Goal: Transaction & Acquisition: Purchase product/service

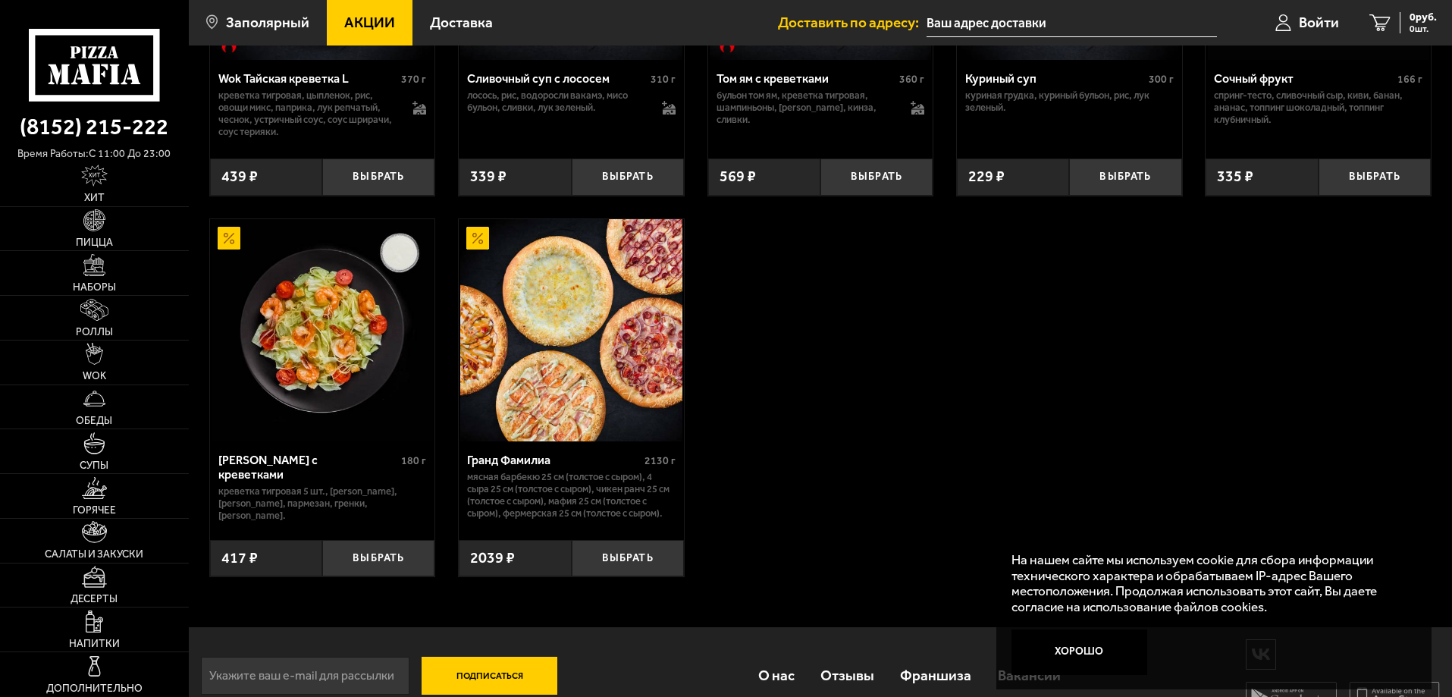
scroll to position [739, 0]
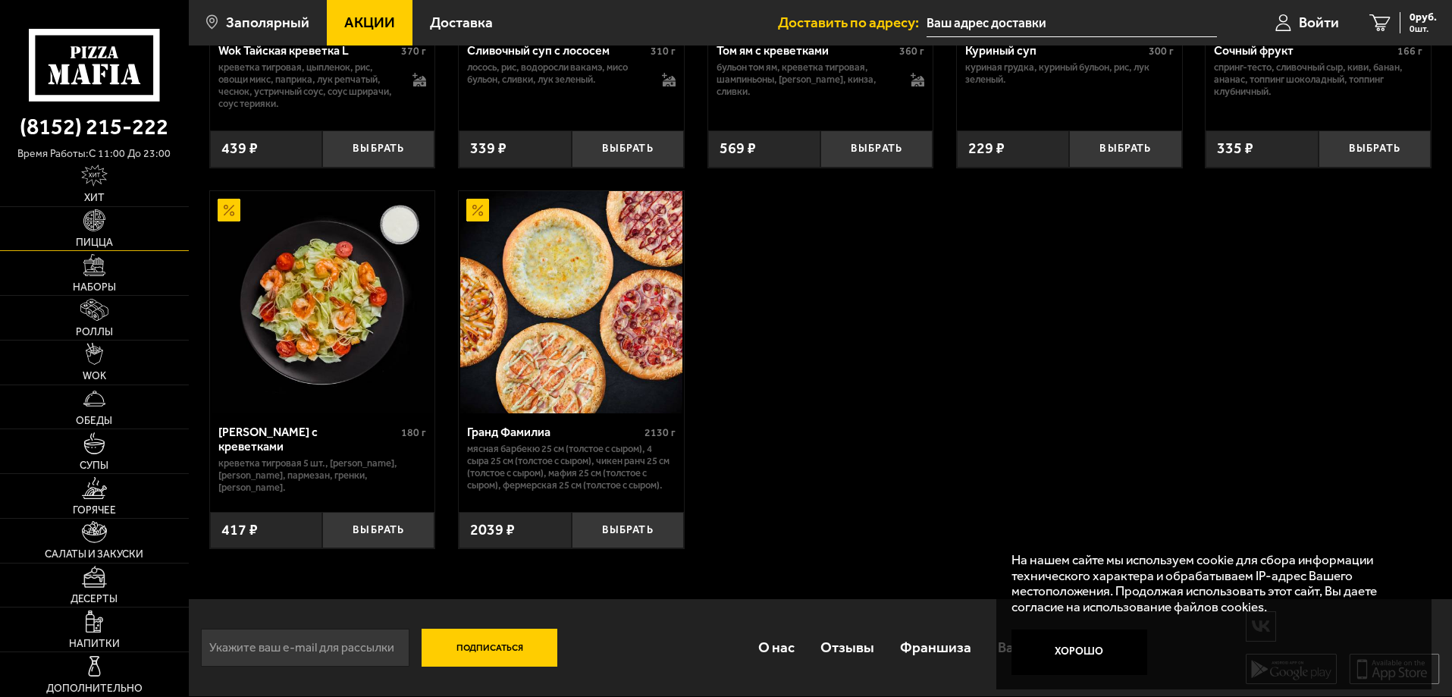
click at [99, 228] on img at bounding box center [94, 220] width 22 height 22
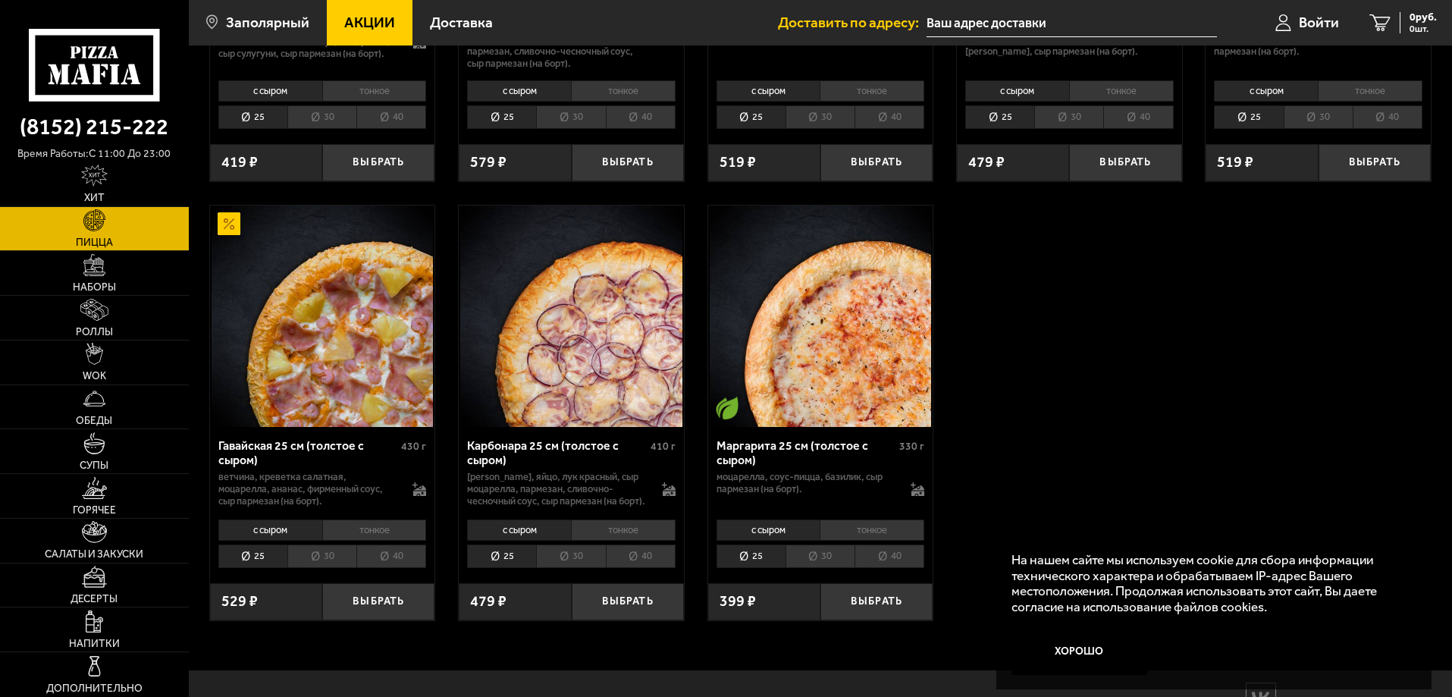
scroll to position [2338, 0]
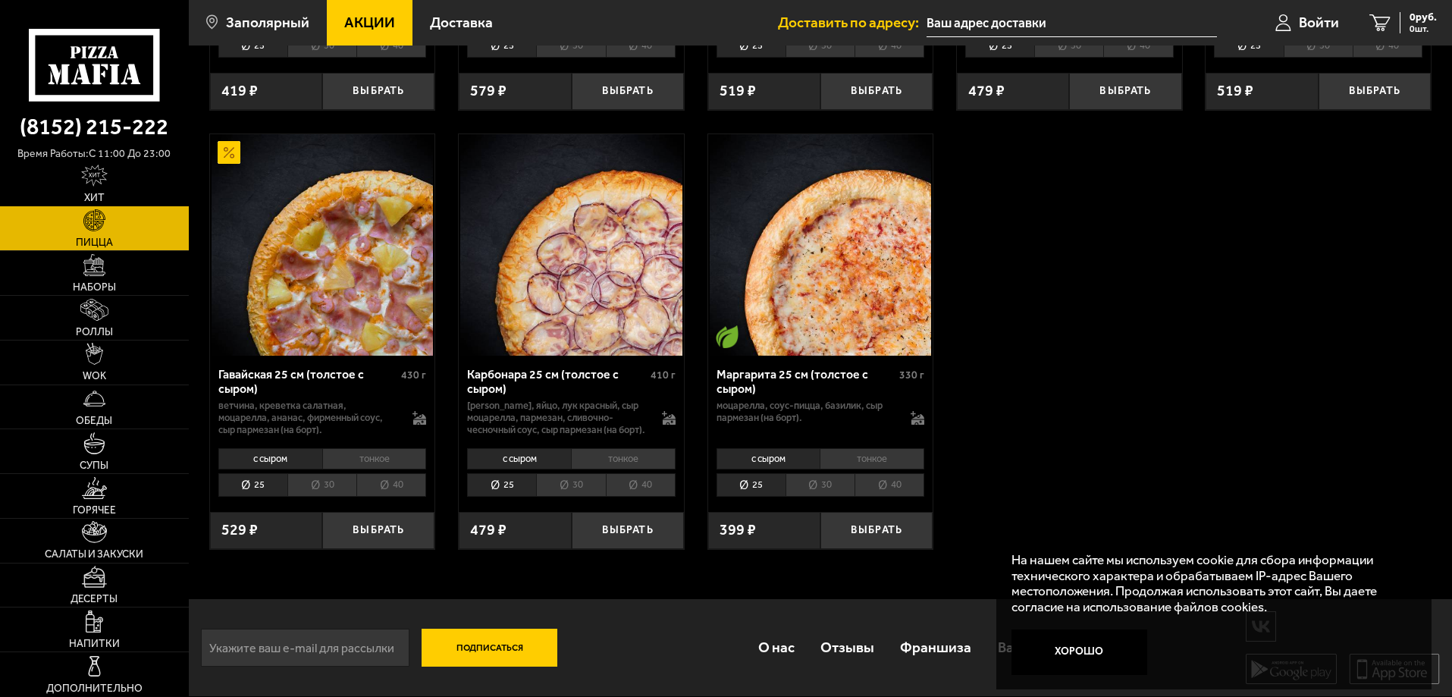
click at [92, 184] on img at bounding box center [94, 175] width 27 height 22
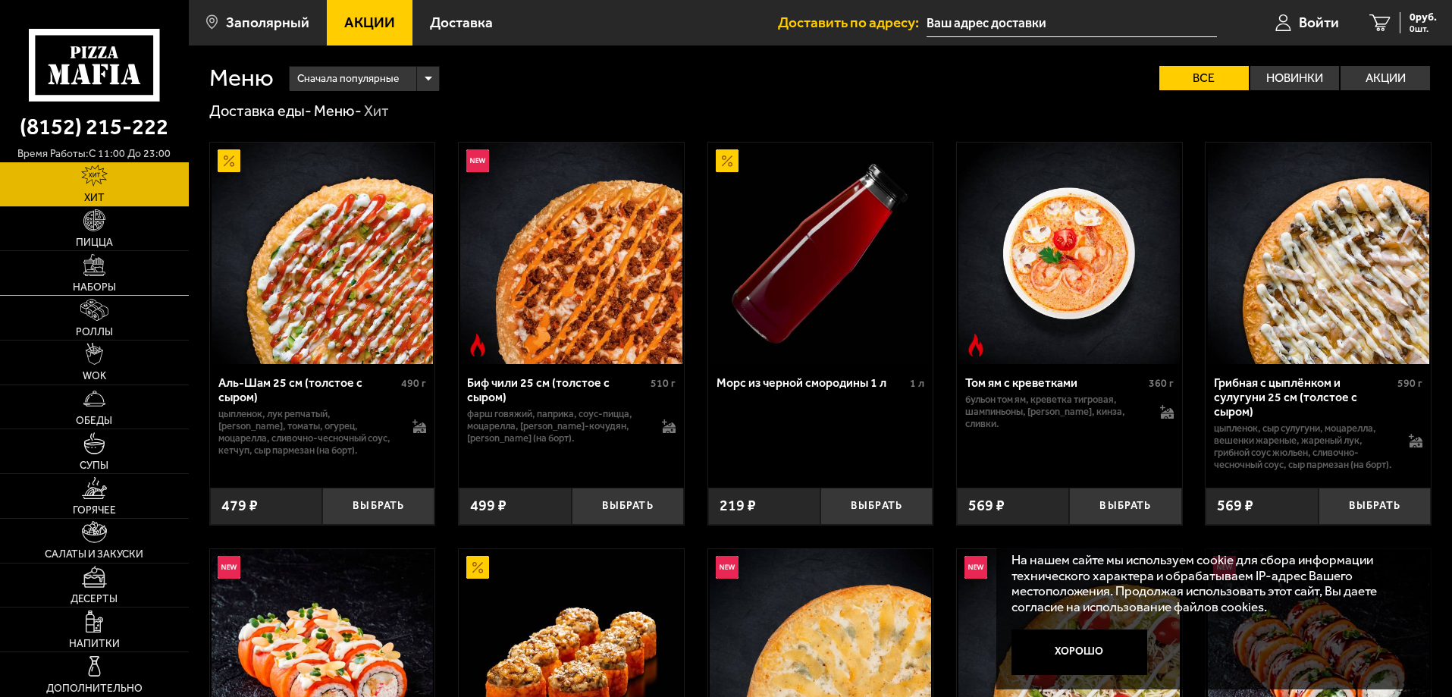
click at [111, 283] on span "Наборы" at bounding box center [94, 287] width 43 height 11
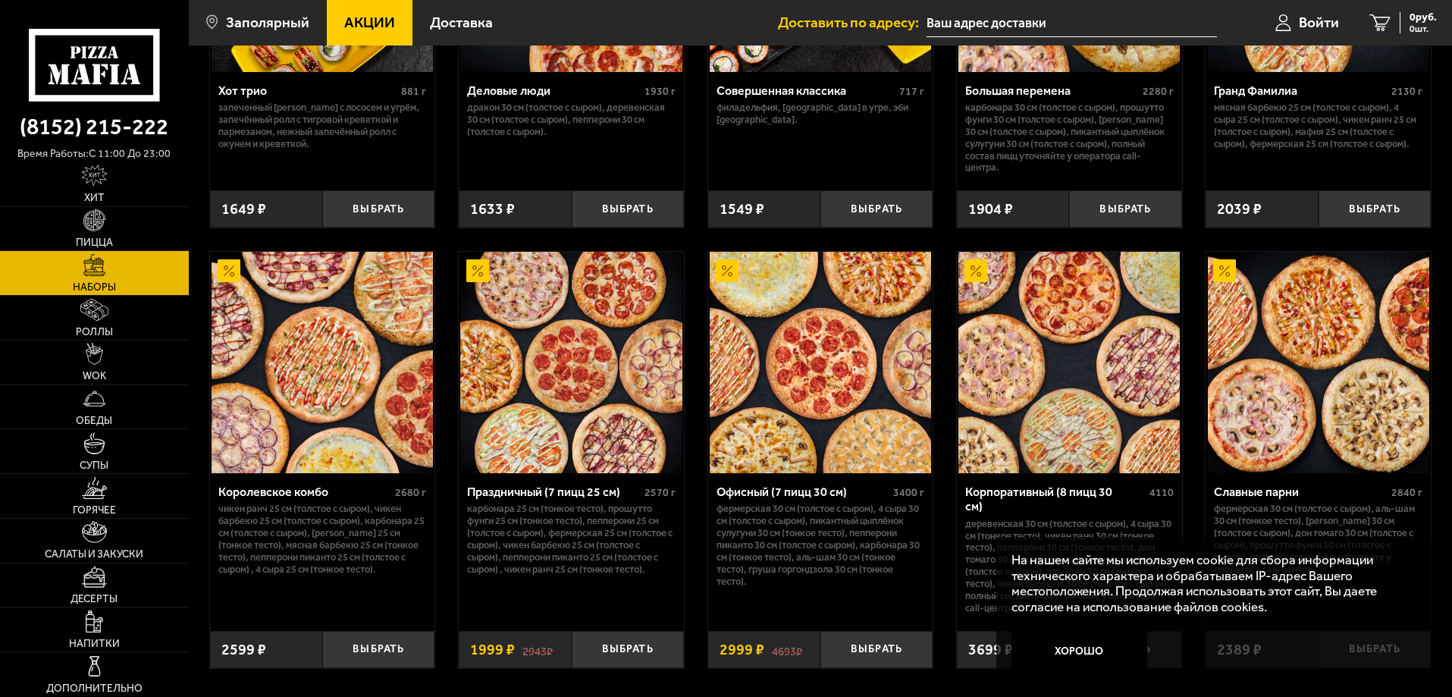
scroll to position [1061, 0]
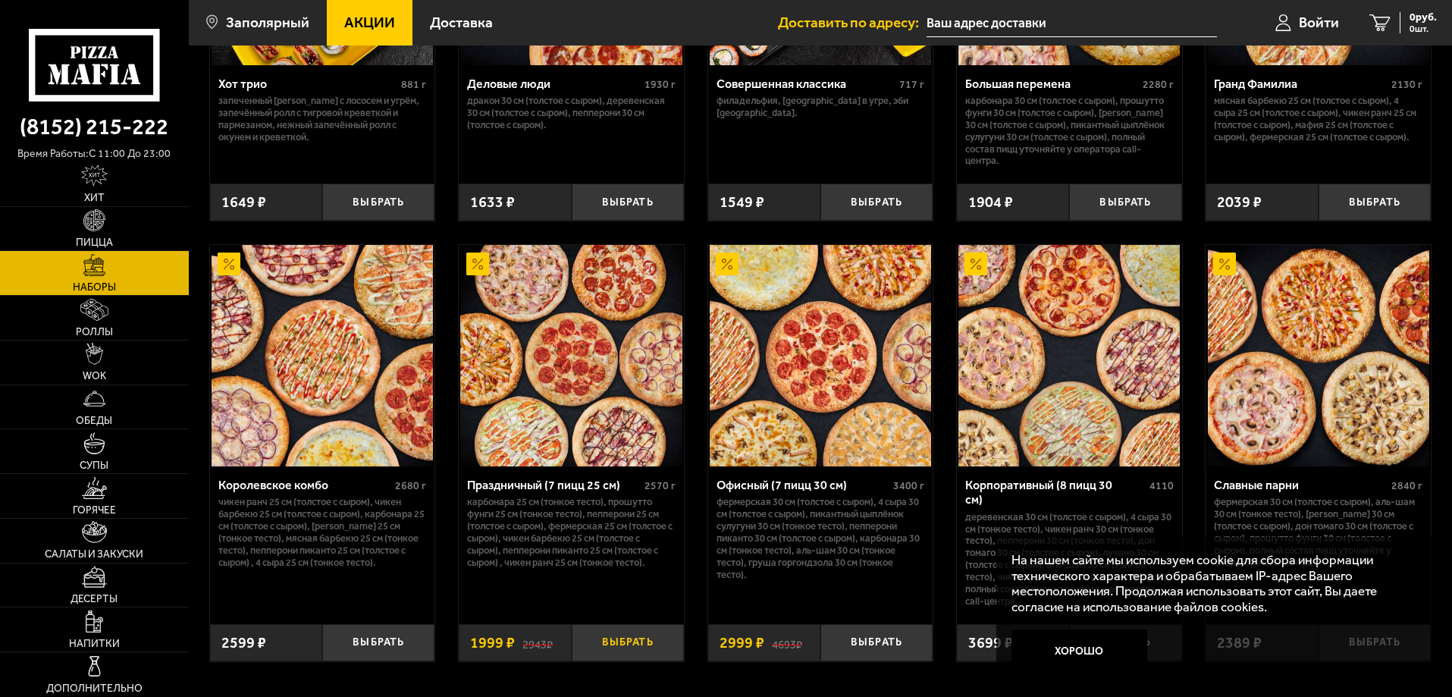
click at [649, 636] on button "Выбрать" at bounding box center [628, 642] width 112 height 37
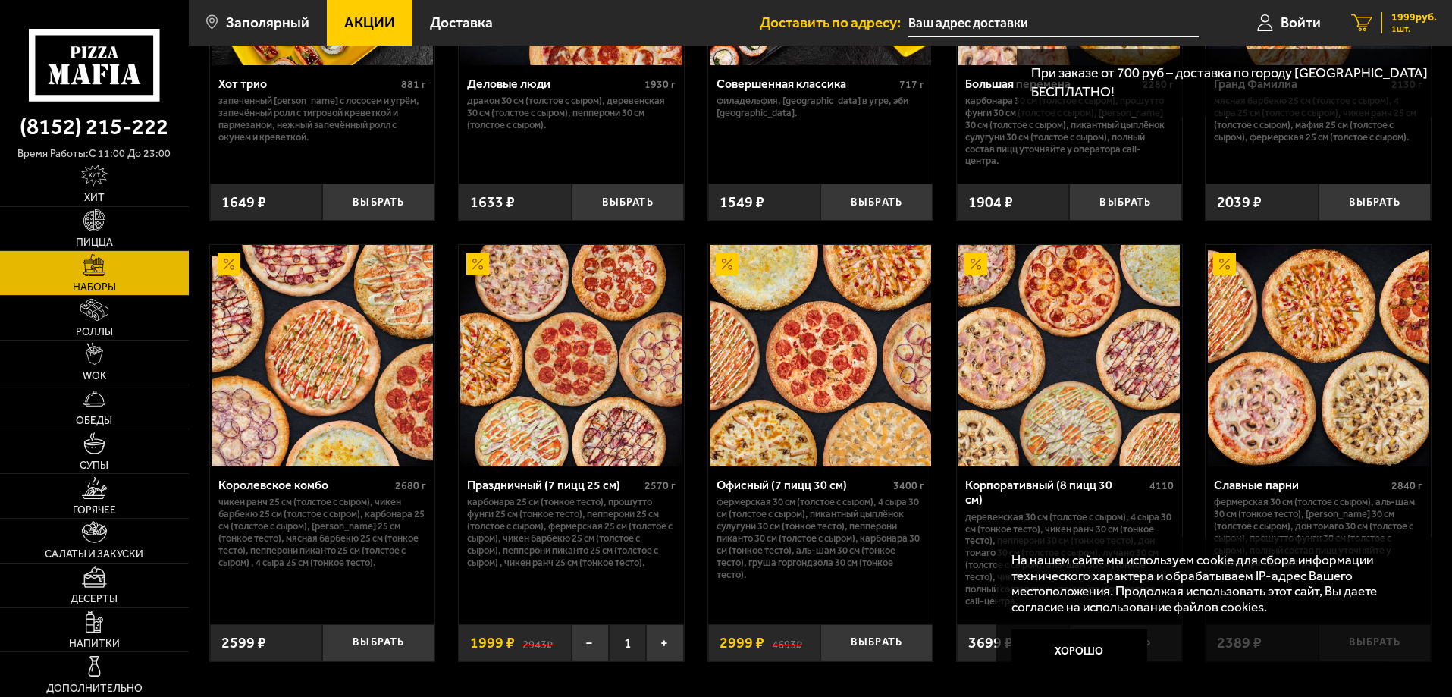
click at [1386, 24] on div "1999 руб. 1 шт." at bounding box center [1408, 22] width 55 height 21
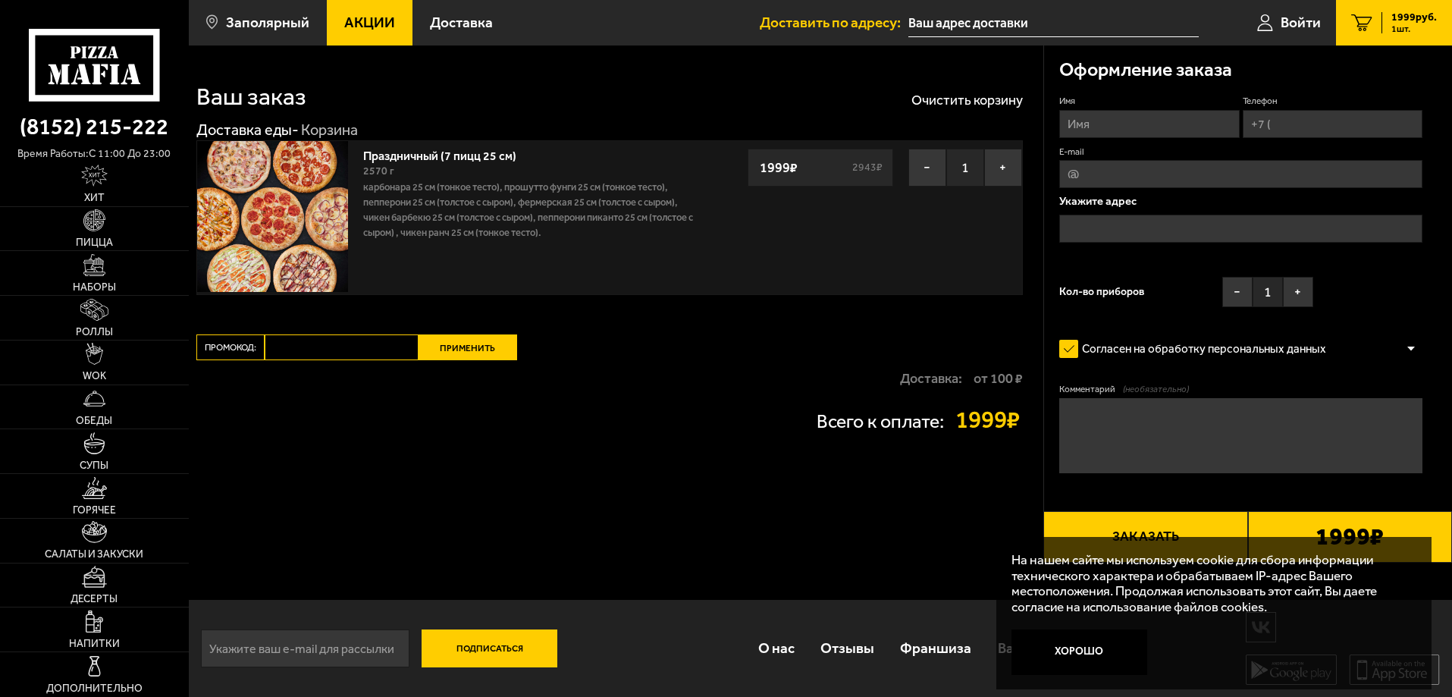
click at [1079, 129] on input "Имя" at bounding box center [1149, 124] width 180 height 28
type input "[PERSON_NAME]"
click at [1282, 120] on input "Телефон" at bounding box center [1332, 124] width 180 height 28
type input "[PHONE_NUMBER]"
click at [1242, 183] on input "E-mail" at bounding box center [1240, 174] width 363 height 28
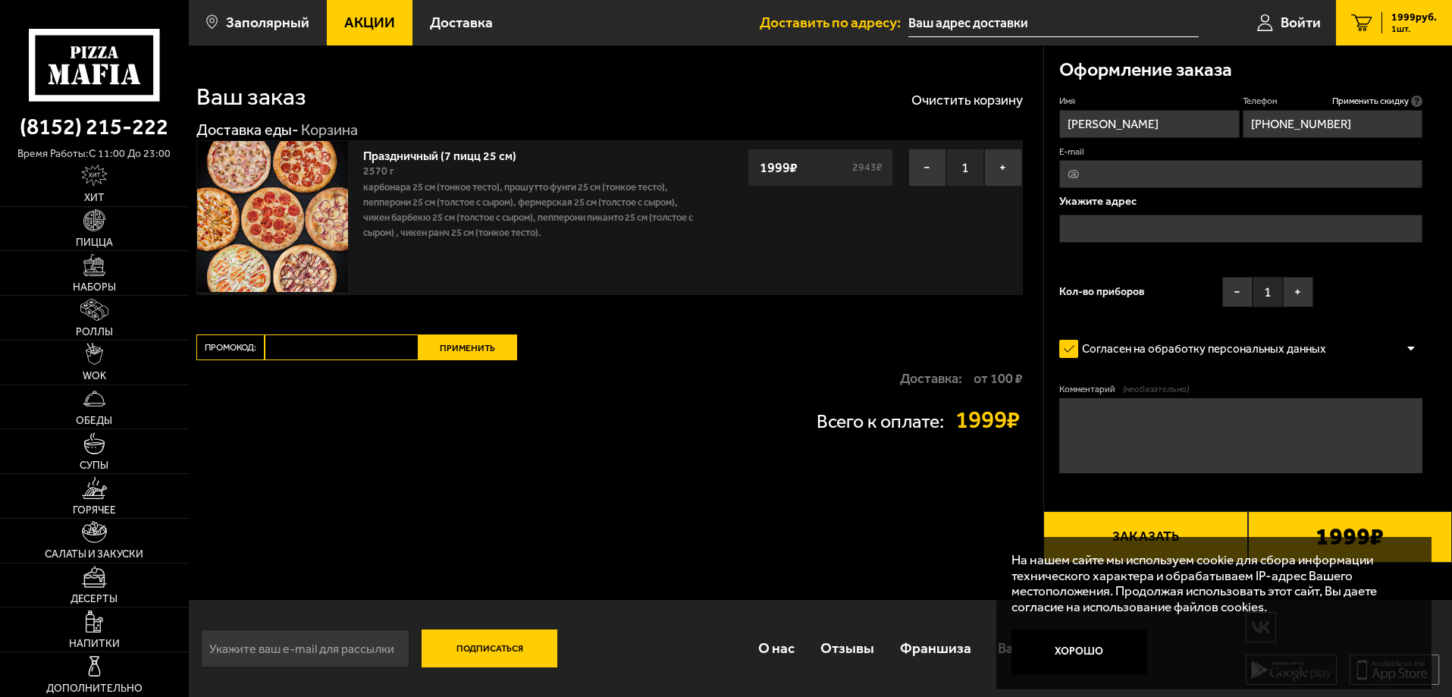
type input "[EMAIL_ADDRESS][DOMAIN_NAME]"
click at [1164, 233] on input "text" at bounding box center [1240, 229] width 363 height 28
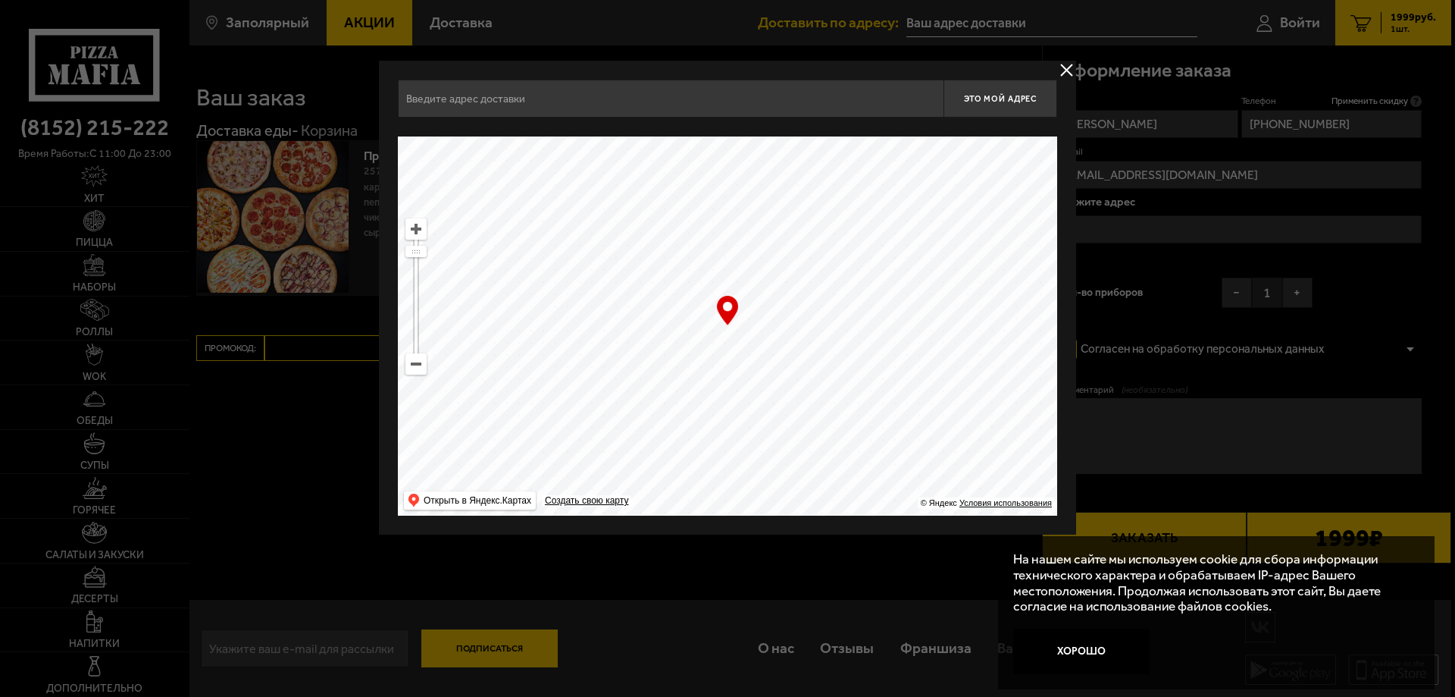
click at [610, 96] on input "text" at bounding box center [671, 99] width 546 height 38
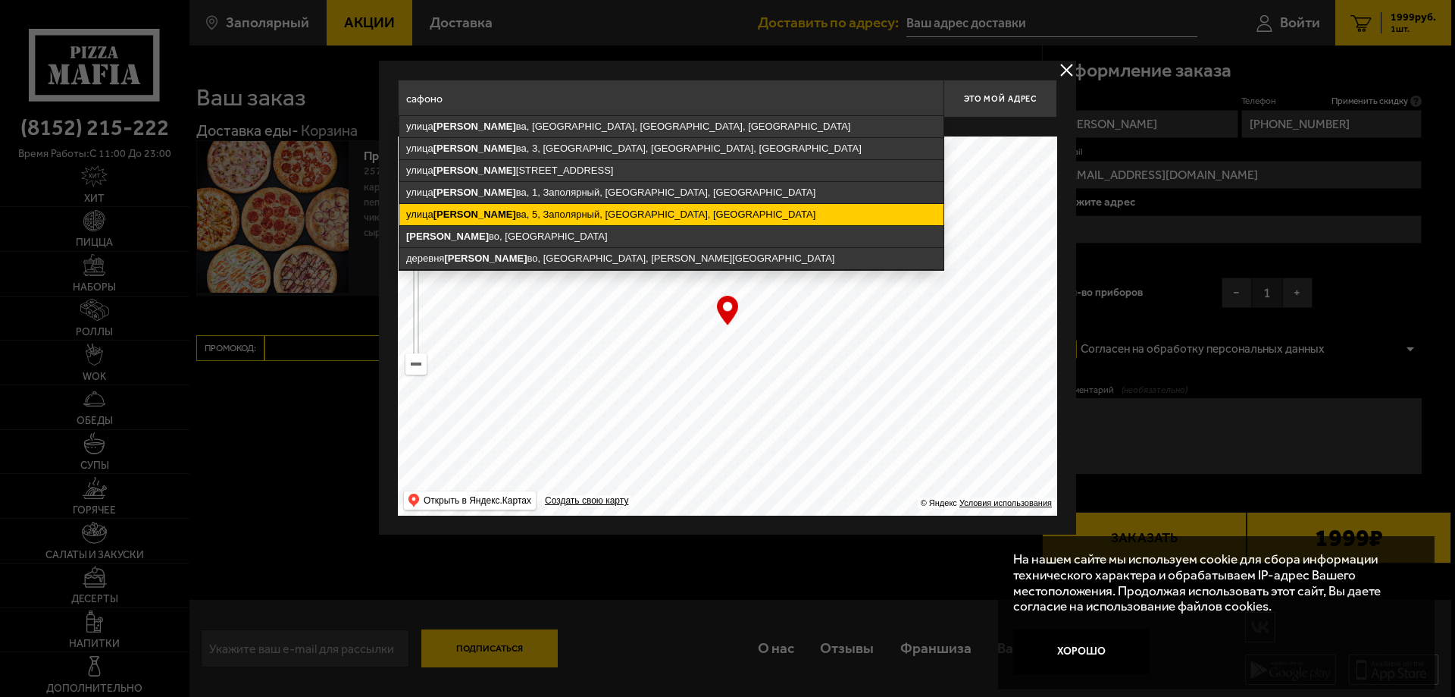
click at [650, 208] on ymaps "[STREET_ADDRESS]" at bounding box center [671, 214] width 544 height 21
type input "[STREET_ADDRESS][PERSON_NAME]"
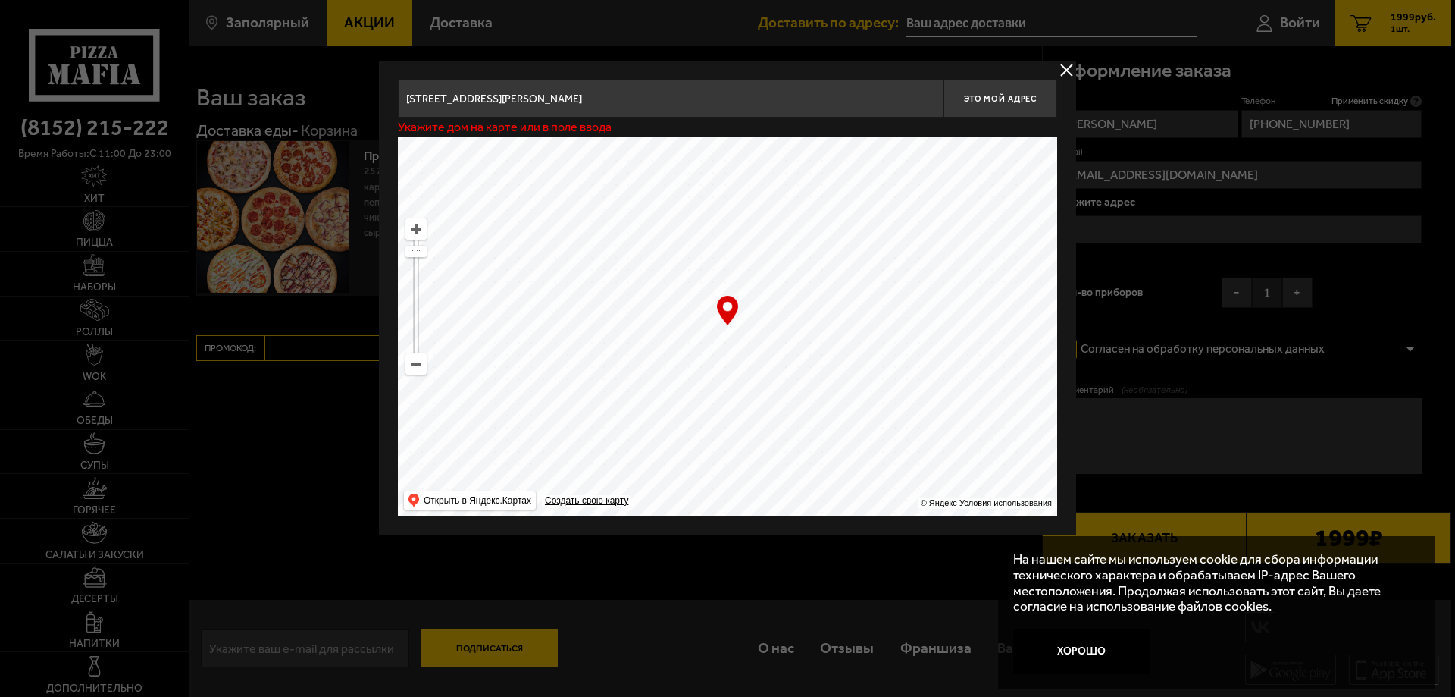
type input "[STREET_ADDRESS][PERSON_NAME]"
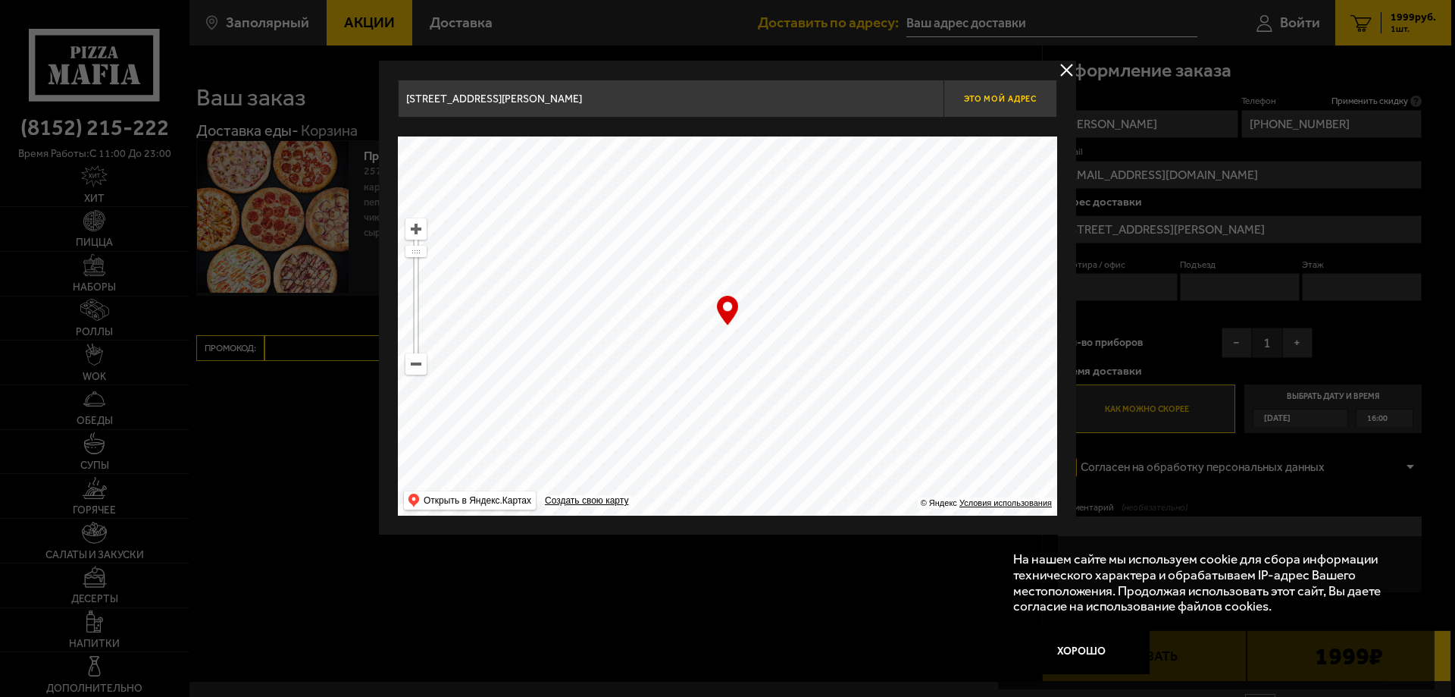
click at [991, 104] on button "Это мой адрес" at bounding box center [1001, 99] width 114 height 38
type input "[STREET_ADDRESS][PERSON_NAME]"
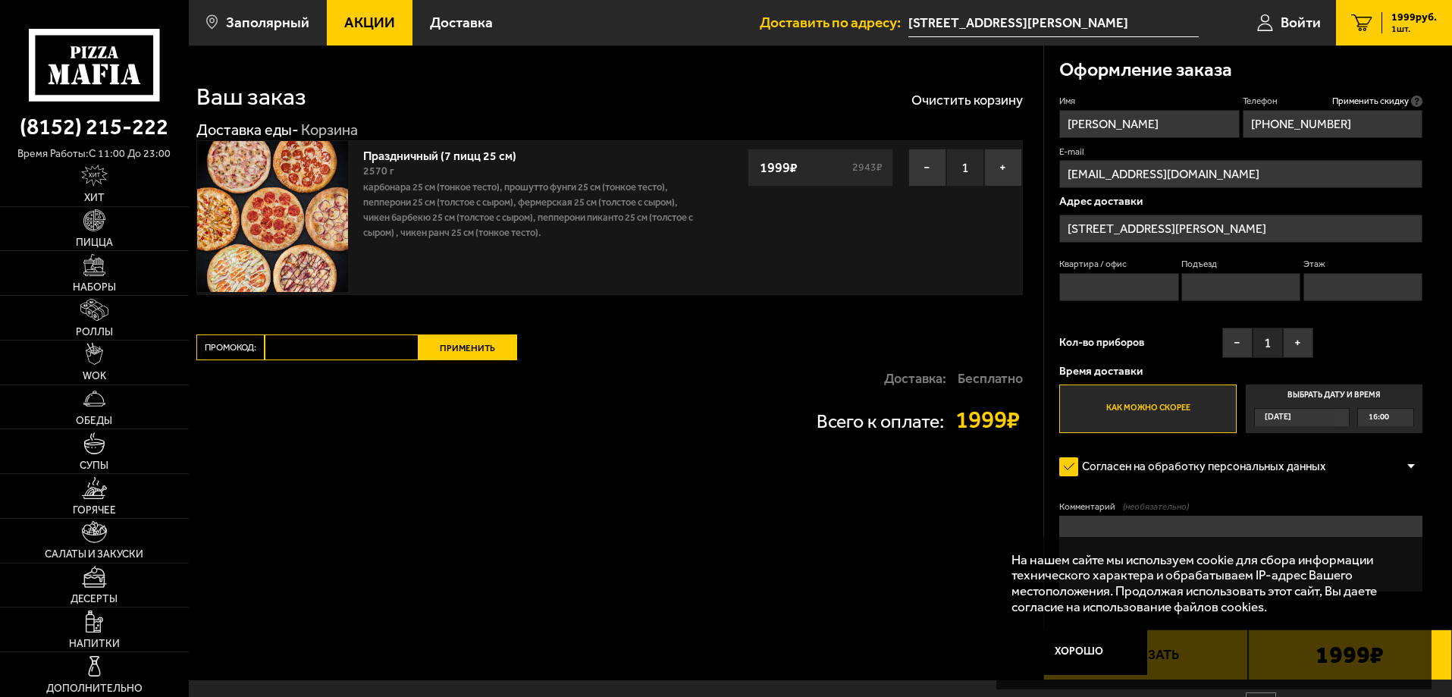
click at [1104, 278] on input "Квартира / офис" at bounding box center [1118, 287] width 119 height 28
type input "38"
click at [1229, 288] on input "Подъезд" at bounding box center [1240, 287] width 119 height 28
type input "3"
click at [1346, 288] on input "Этаж" at bounding box center [1362, 287] width 119 height 28
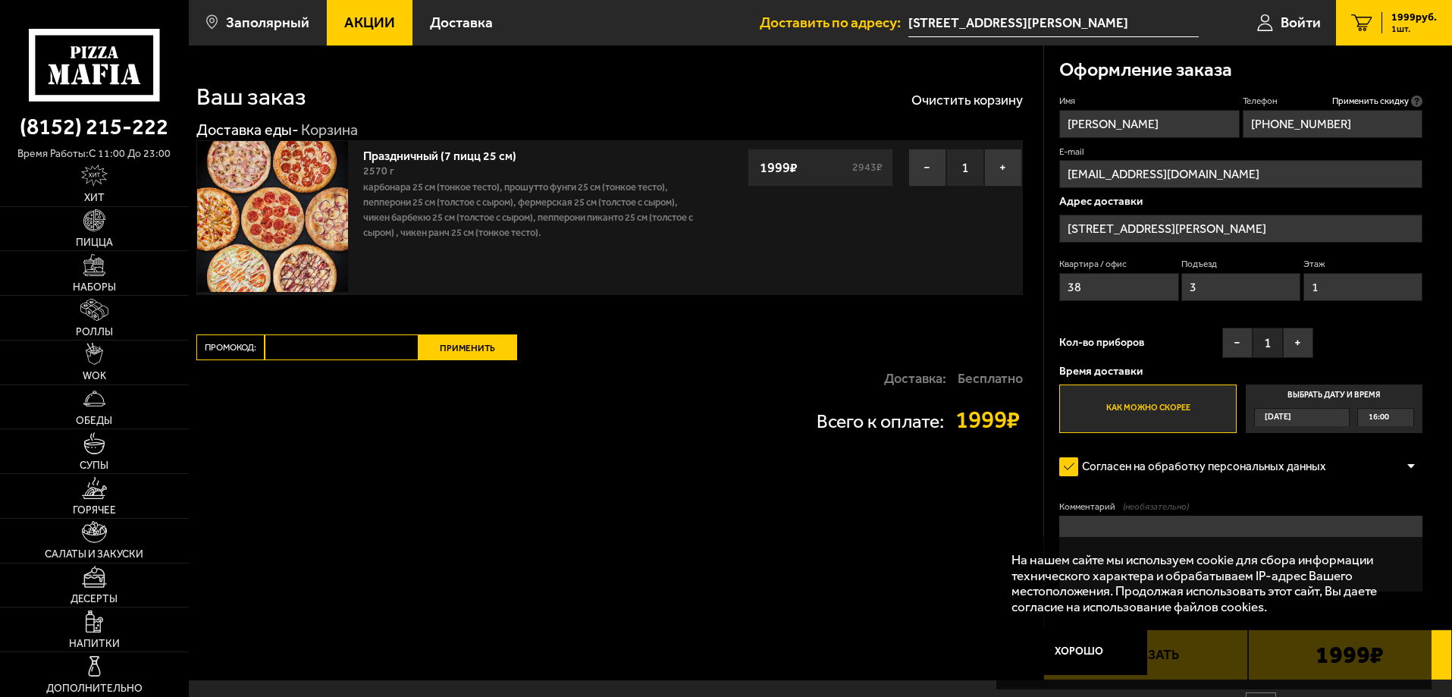
type input "1"
click at [1169, 405] on label "Как можно скорее" at bounding box center [1147, 408] width 177 height 49
click at [0, 0] on input "Как можно скорее" at bounding box center [0, 0] width 0 height 0
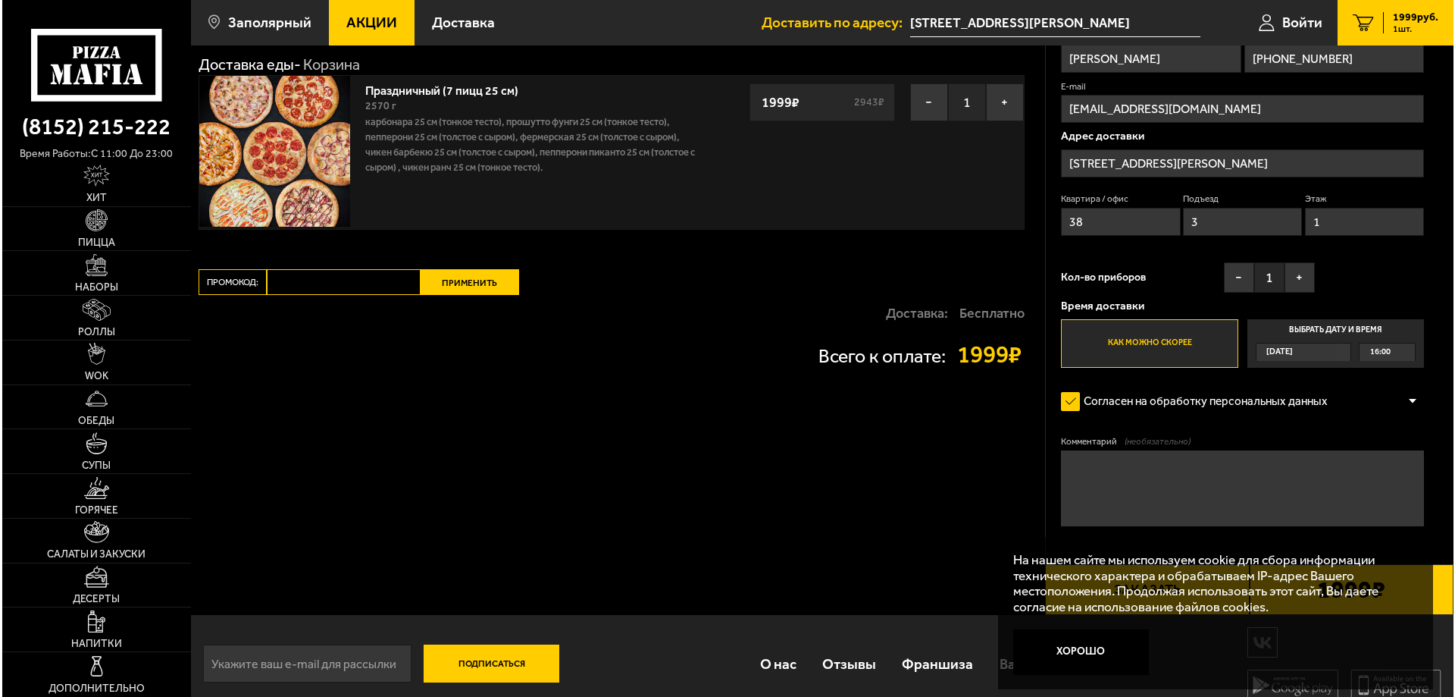
scroll to position [83, 0]
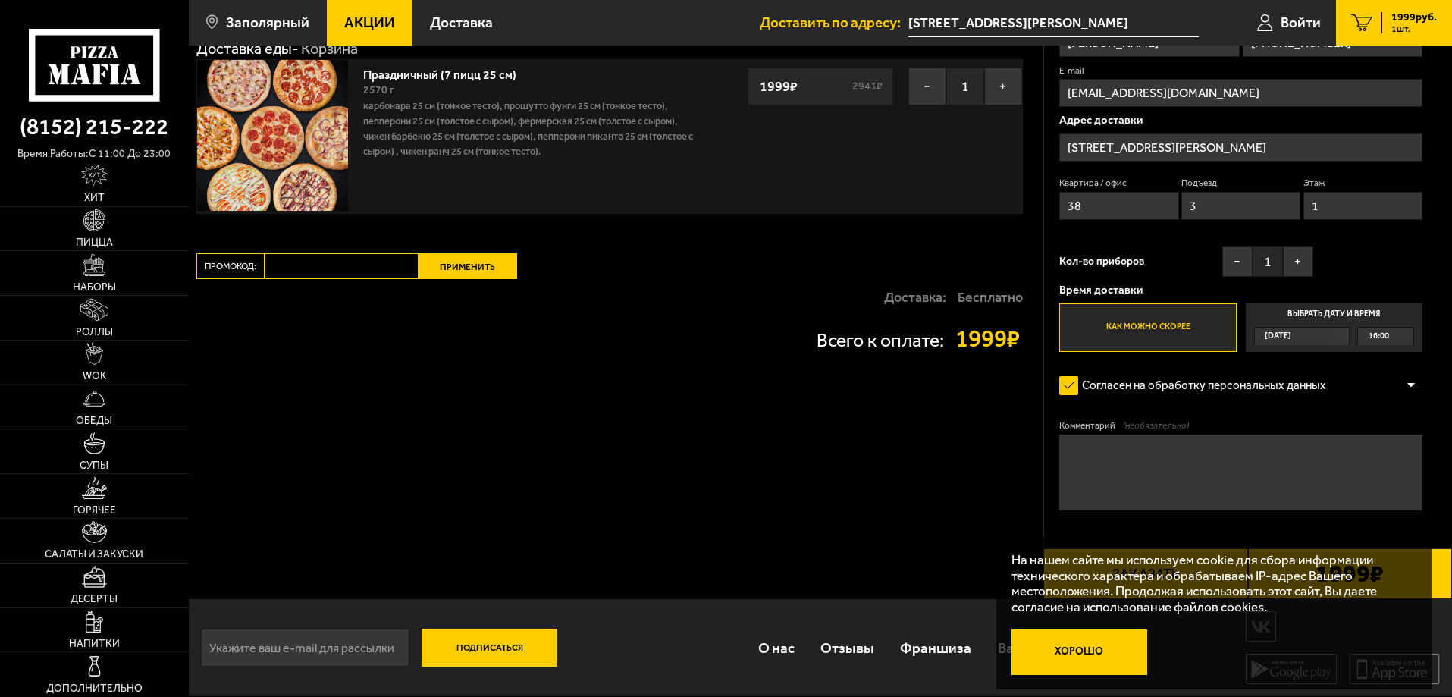
click at [1076, 647] on button "Хорошо" at bounding box center [1079, 651] width 136 height 45
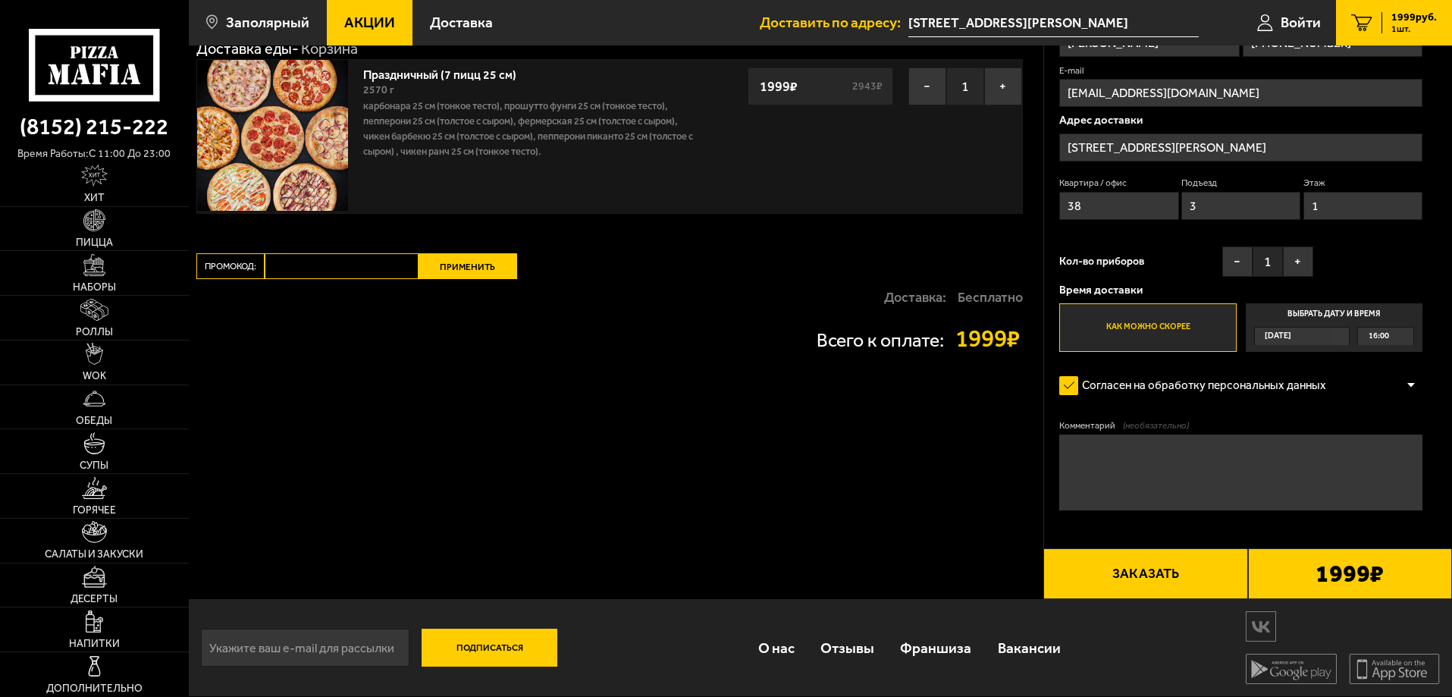
click at [1135, 572] on button "Заказать" at bounding box center [1145, 574] width 204 height 52
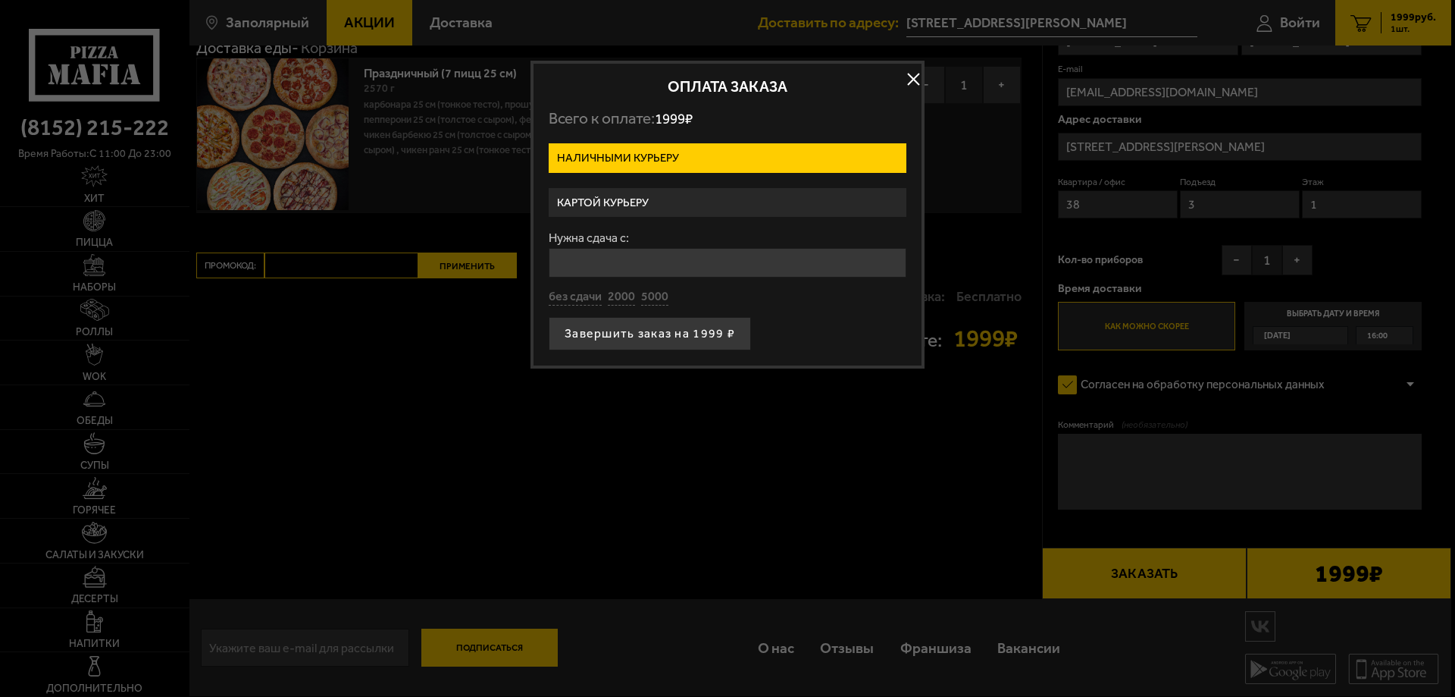
click at [621, 199] on label "Картой курьеру" at bounding box center [728, 203] width 358 height 30
click at [0, 0] on input "Картой курьеру" at bounding box center [0, 0] width 0 height 0
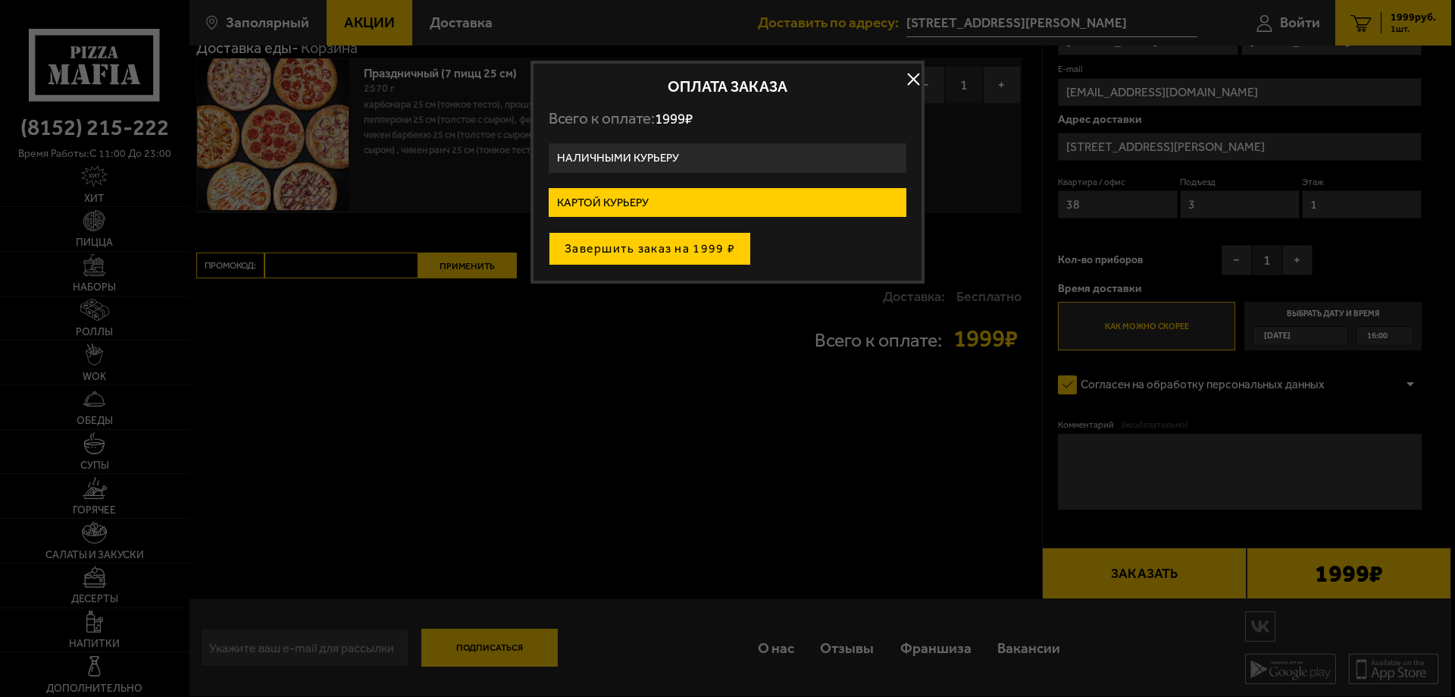
click at [657, 251] on button "Завершить заказ на 1999 ₽" at bounding box center [650, 248] width 202 height 33
